Goal: Go to known website: Access a specific website the user already knows

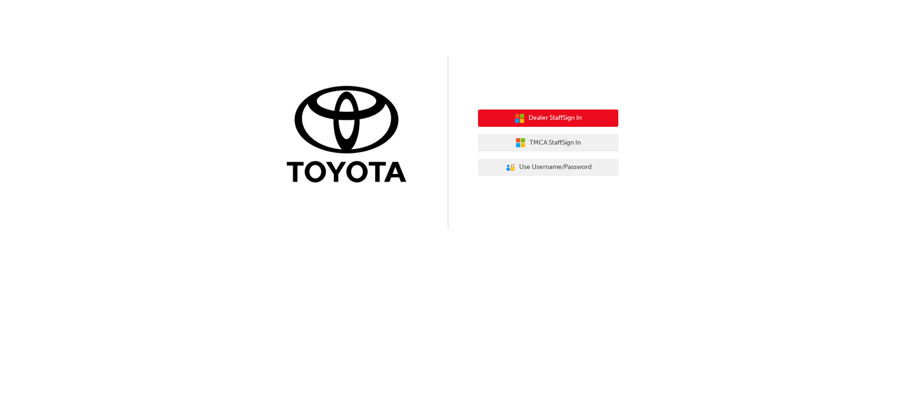
click at [577, 120] on span "Dealer Staff Sign In" at bounding box center [555, 118] width 53 height 11
